Goal: Complete application form: Fill out and submit a form for a specific purpose

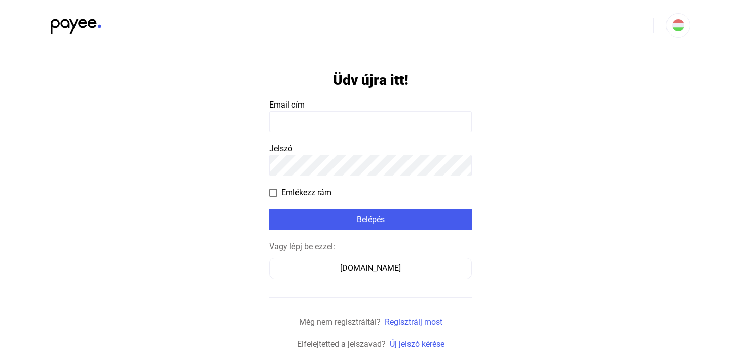
click at [348, 112] on input at bounding box center [370, 121] width 203 height 21
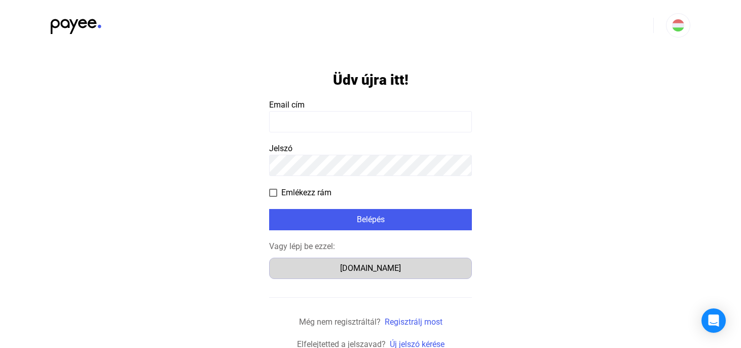
click at [366, 268] on div "[DOMAIN_NAME]" at bounding box center [371, 268] width 196 height 12
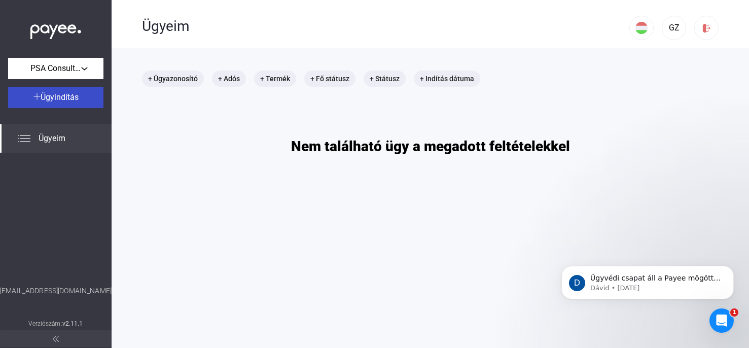
click at [60, 95] on span "Ügyindítás" at bounding box center [60, 97] width 38 height 10
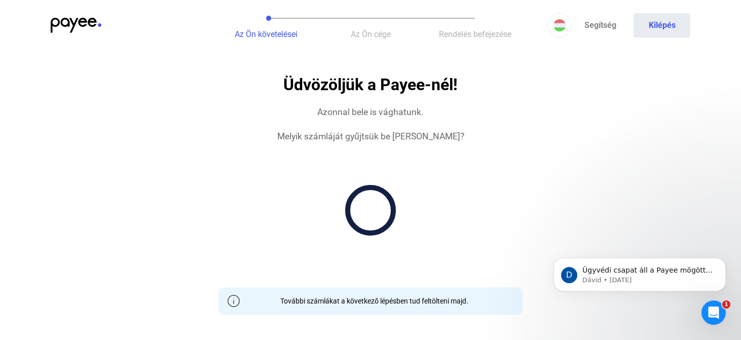
drag, startPoint x: 238, startPoint y: 249, endPoint x: 199, endPoint y: 5, distance: 247.1
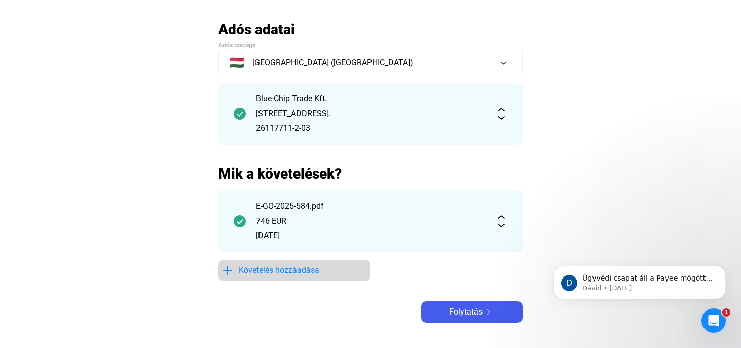
scroll to position [68, 0]
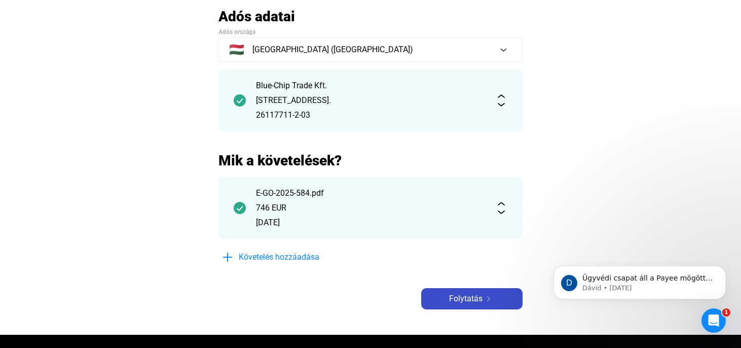
click at [458, 296] on span "Folytatás" at bounding box center [465, 299] width 33 height 12
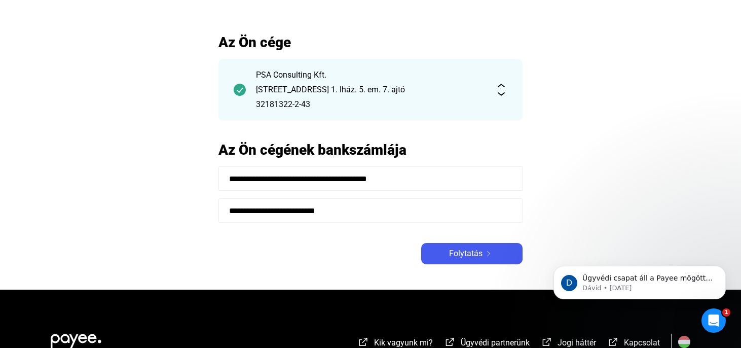
scroll to position [29, 0]
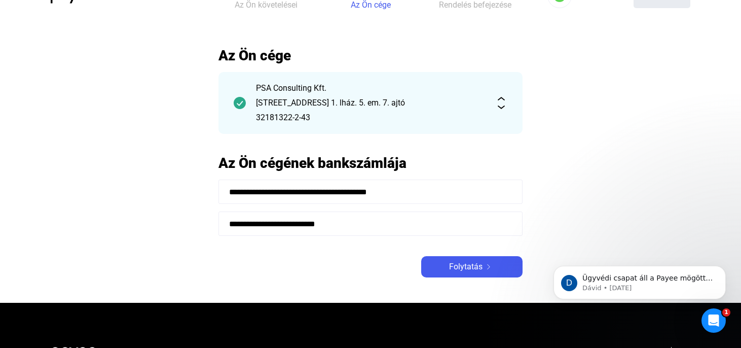
click at [311, 229] on input "**********" at bounding box center [371, 223] width 304 height 24
click at [309, 254] on div "**********" at bounding box center [371, 162] width 304 height 231
click at [474, 271] on span "Folytatás" at bounding box center [465, 267] width 33 height 12
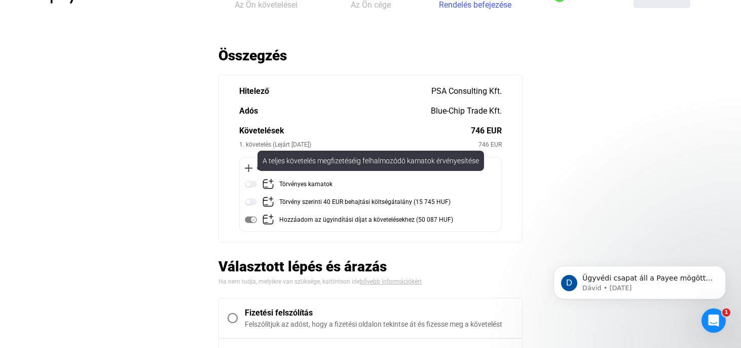
click at [287, 182] on div "Törvényes kamatok" at bounding box center [305, 184] width 53 height 13
click at [290, 182] on div "Törvényes kamatok (5 EUR)" at bounding box center [316, 184] width 75 height 13
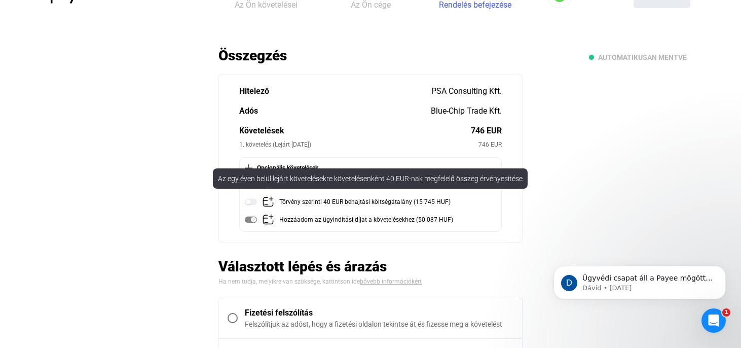
click at [252, 201] on img at bounding box center [251, 202] width 12 height 12
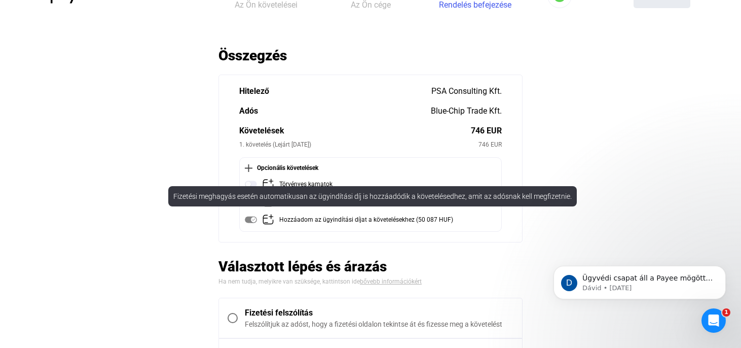
click at [254, 220] on img at bounding box center [251, 219] width 12 height 12
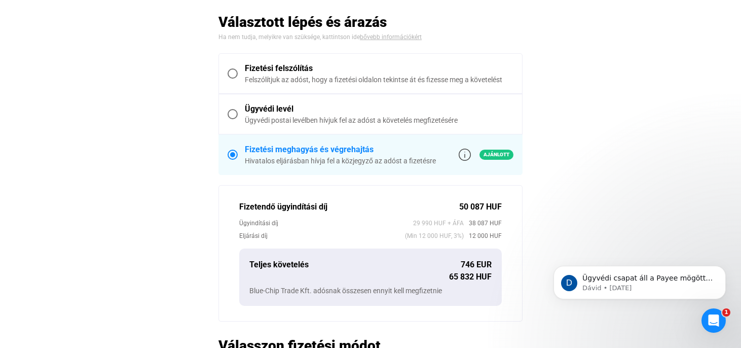
scroll to position [266, 0]
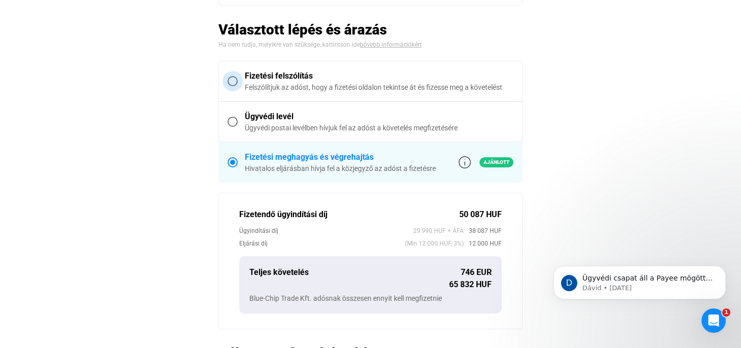
click at [311, 81] on div "Fizetési felszólítás" at bounding box center [379, 76] width 269 height 12
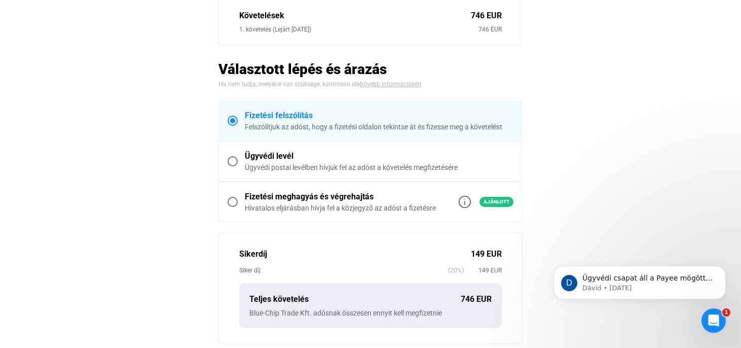
scroll to position [147, 0]
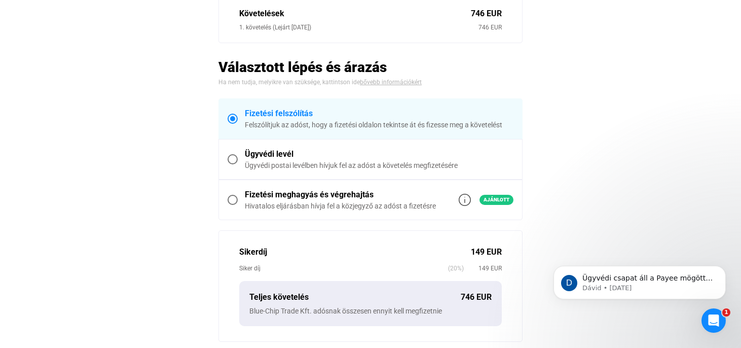
click at [387, 171] on label "Ügyvédi levél Ügyvédi postai levélben hívjuk fel az adóst a követelés megfizeté…" at bounding box center [370, 159] width 303 height 40
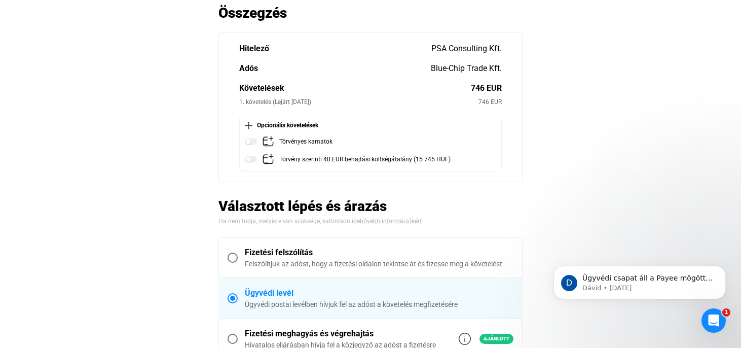
scroll to position [65, 0]
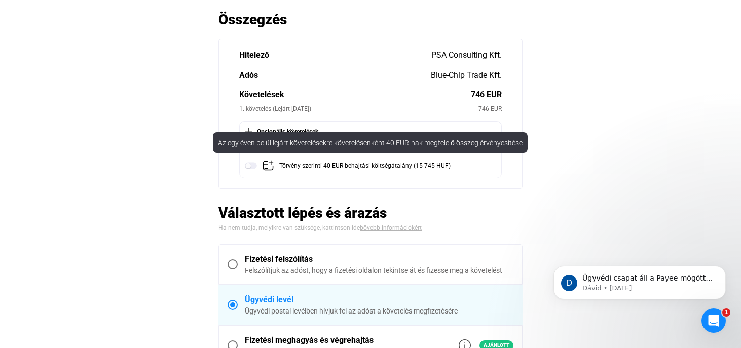
click at [255, 165] on img at bounding box center [251, 166] width 12 height 12
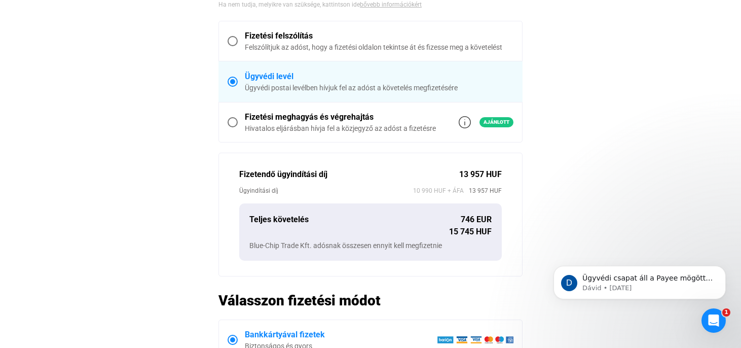
click at [354, 129] on div "Hivatalos eljárásban hívja fel a közjegyző az adóst a fizetésre" at bounding box center [340, 128] width 191 height 10
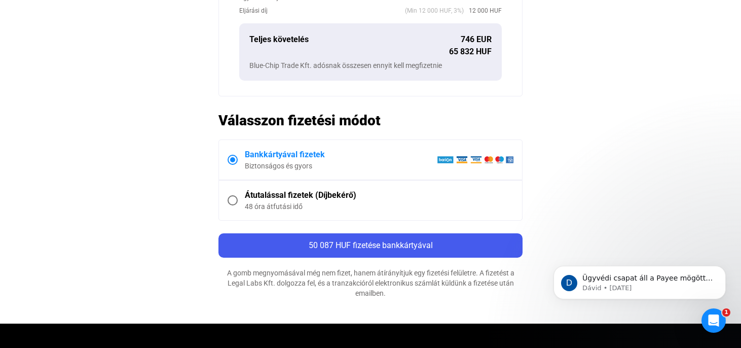
scroll to position [250, 0]
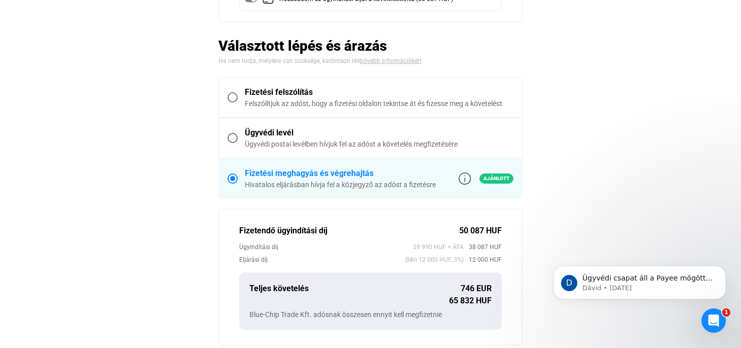
click at [286, 102] on div "Felszólítjuk az adóst, hogy a fizetési oldalon tekintse át és fizesse meg a köv…" at bounding box center [379, 103] width 269 height 10
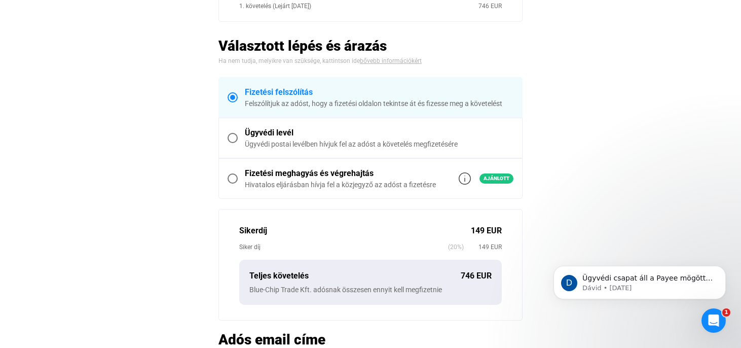
scroll to position [93, 0]
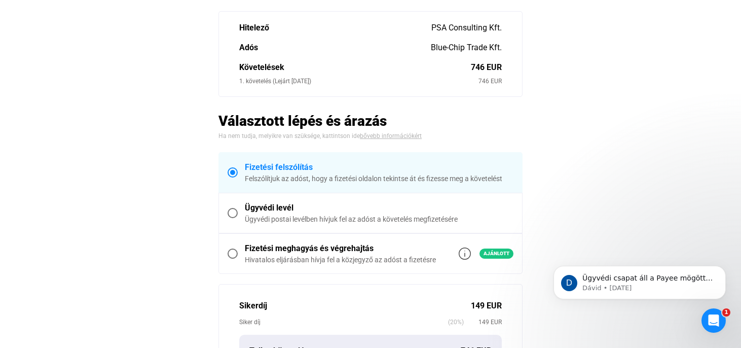
click at [385, 136] on link "bővebb információkért" at bounding box center [391, 135] width 62 height 7
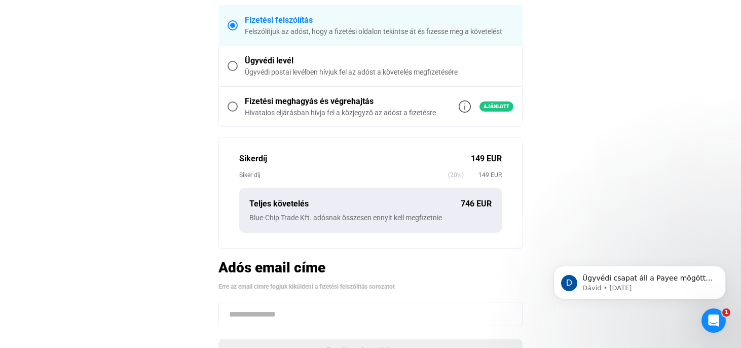
scroll to position [246, 0]
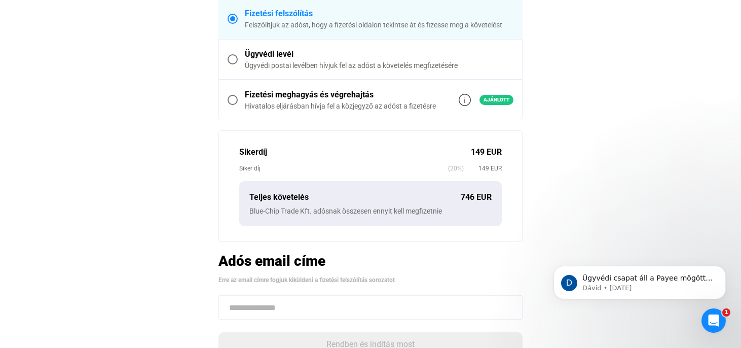
click at [450, 168] on span "(20%)" at bounding box center [456, 168] width 16 height 10
click at [490, 174] on div "Sikerdíj 149 EUR Siker díj (20%) 149 EUR Teljes követelés 746 EUR Blue-Chip Tra…" at bounding box center [371, 186] width 304 height 112
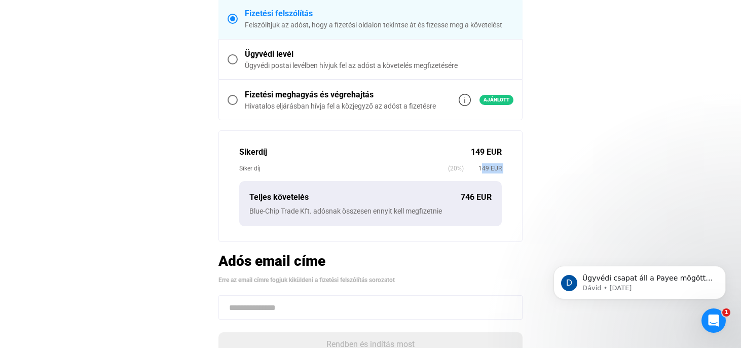
click at [490, 174] on div "Sikerdíj 149 EUR Siker díj (20%) 149 EUR Teljes követelés 746 EUR Blue-Chip Tra…" at bounding box center [371, 186] width 304 height 112
click at [477, 197] on div "746 EUR" at bounding box center [476, 197] width 31 height 12
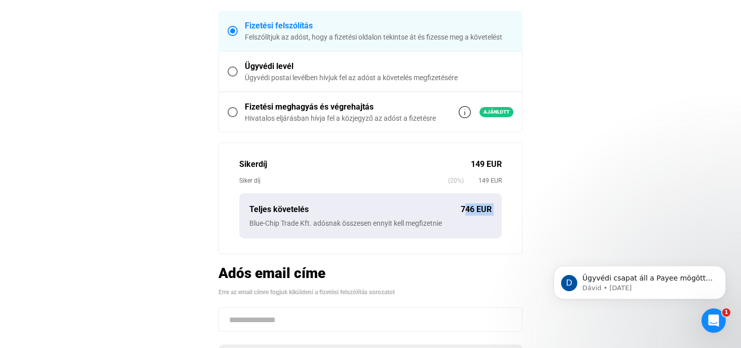
scroll to position [228, 0]
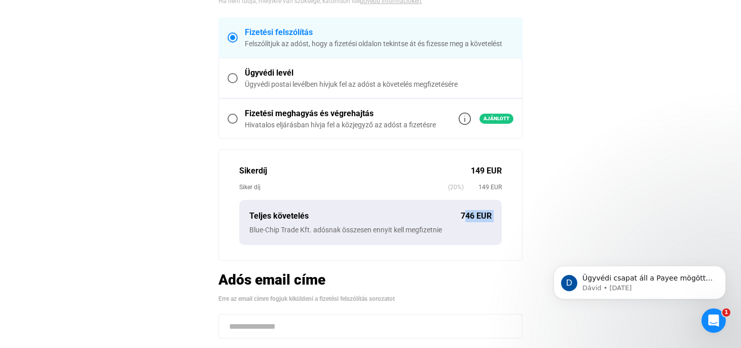
click at [337, 116] on div "Fizetési meghagyás és végrehajtás" at bounding box center [340, 114] width 191 height 12
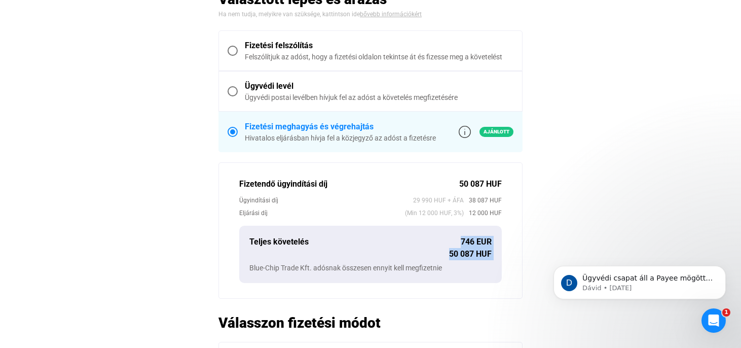
click at [323, 97] on div "Ügyvédi postai levélben hívjuk fel az adóst a követelés megfizetésére" at bounding box center [379, 97] width 269 height 10
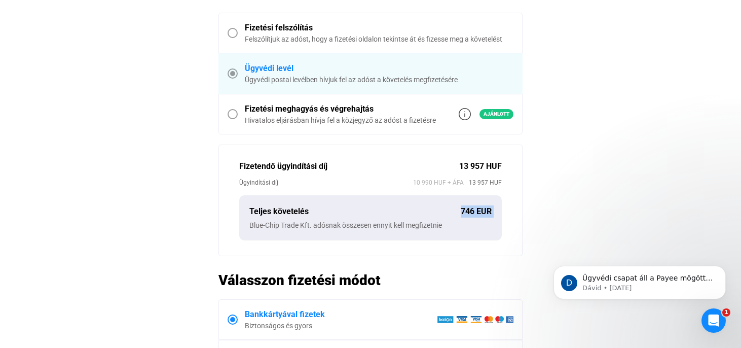
scroll to position [279, 0]
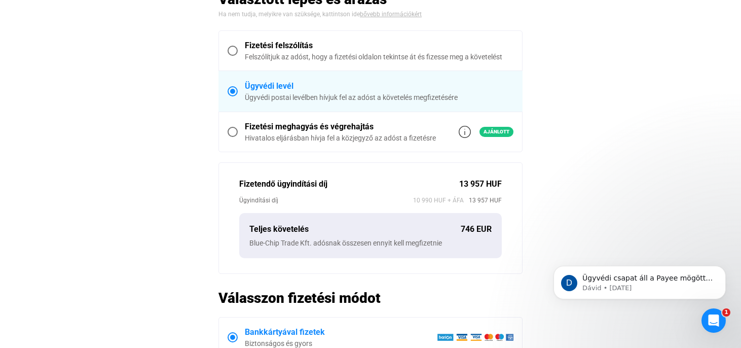
click at [207, 196] on main "Automatikusan mentve Összegzés Hitelező PSA Consulting Kft. Adós Blue-Chip Trad…" at bounding box center [370, 149] width 741 height 704
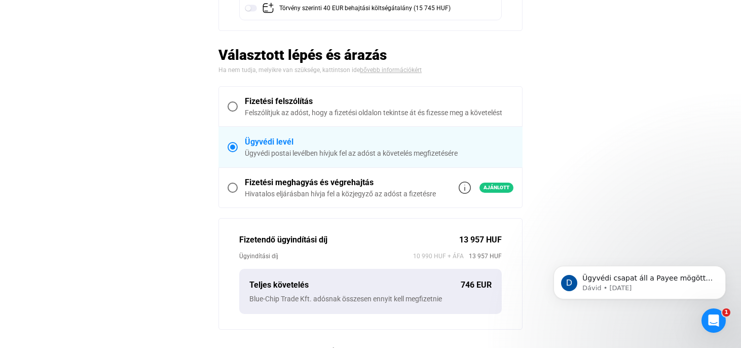
scroll to position [79, 0]
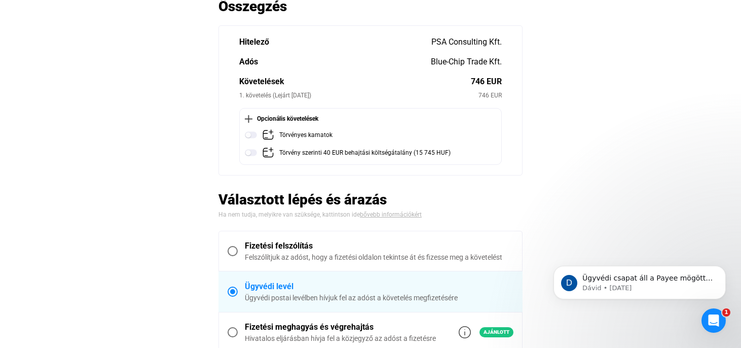
click at [270, 253] on div "Felszólítjuk az adóst, hogy a fizetési oldalon tekintse át és fizesse meg a köv…" at bounding box center [379, 257] width 269 height 10
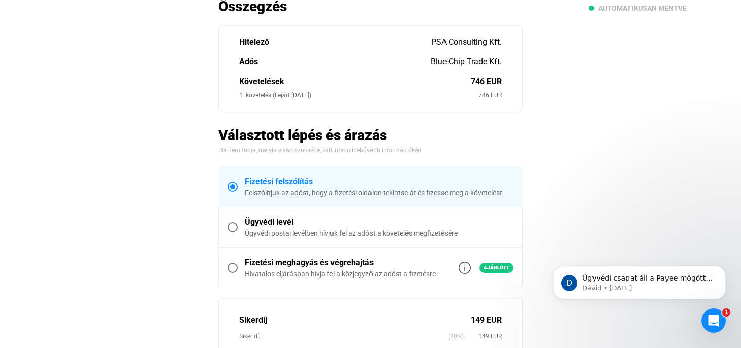
click at [292, 223] on div "Ügyvédi levél" at bounding box center [379, 222] width 269 height 12
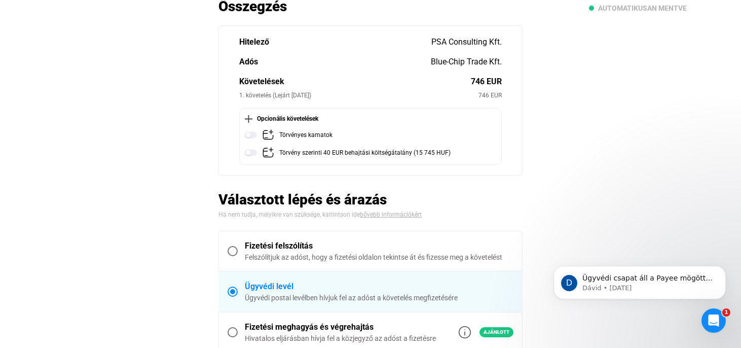
click at [293, 201] on h2 "Választott lépés és árazás" at bounding box center [371, 200] width 304 height 18
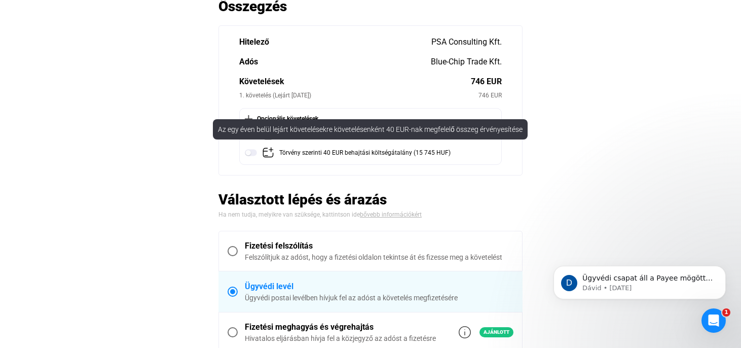
click at [267, 155] on img at bounding box center [268, 153] width 12 height 12
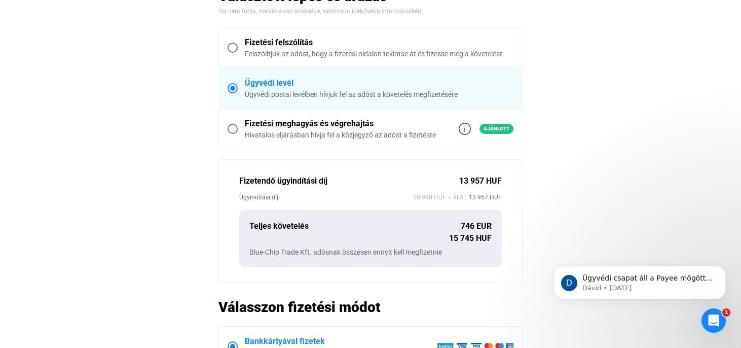
scroll to position [269, 0]
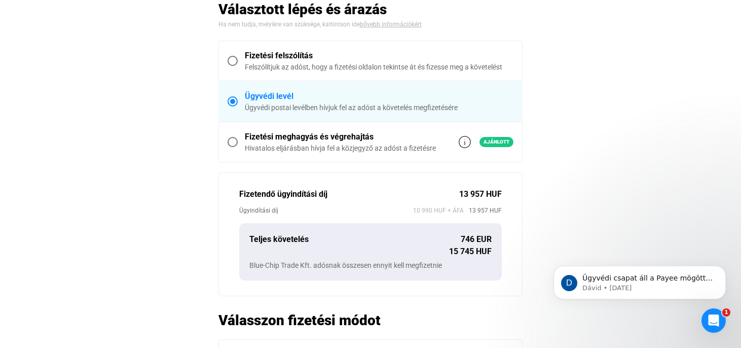
click at [262, 143] on div "Hivatalos eljárásban hívja fel a közjegyző az adóst a fizetésre" at bounding box center [340, 148] width 191 height 10
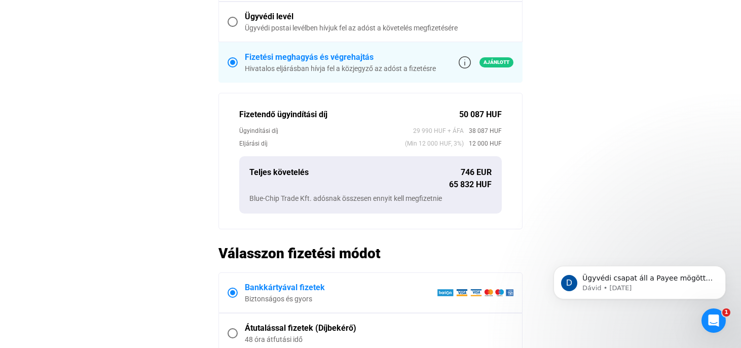
scroll to position [430, 0]
